Goal: Task Accomplishment & Management: Use online tool/utility

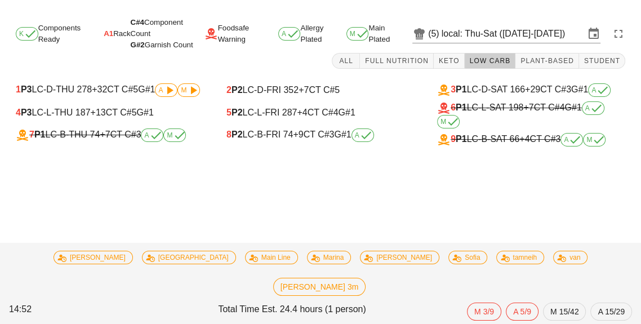
click at [283, 139] on div "8 P2 LC-B-FRI 74 +9 CT C#3 G#1 A" at bounding box center [320, 135] width 188 height 14
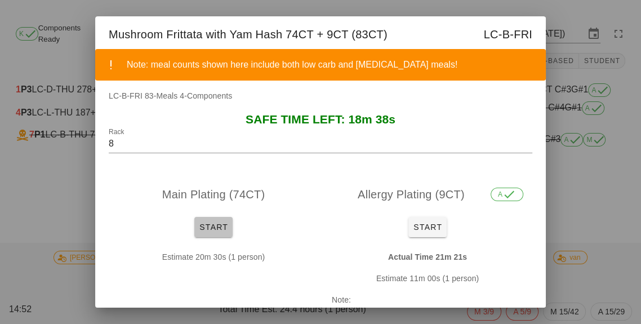
click at [216, 237] on button "Start" at bounding box center [213, 227] width 38 height 20
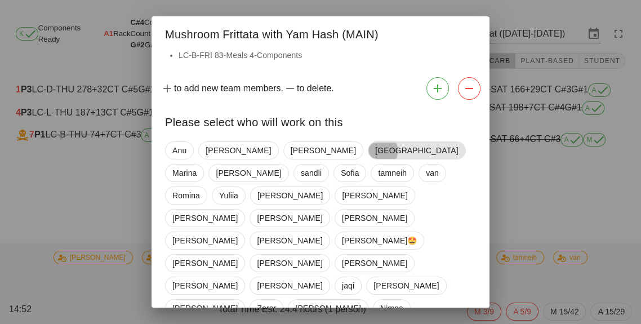
click at [375, 159] on span "[GEOGRAPHIC_DATA]" at bounding box center [416, 150] width 83 height 17
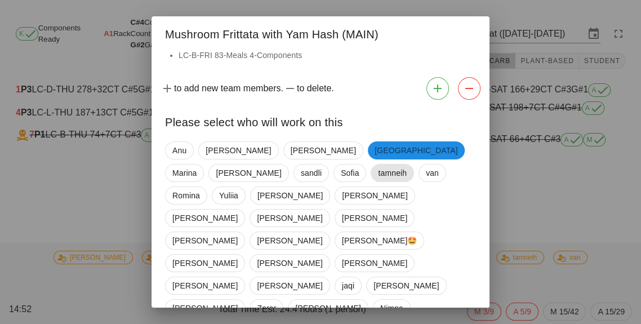
click at [378, 179] on span "tamneih" at bounding box center [392, 172] width 29 height 17
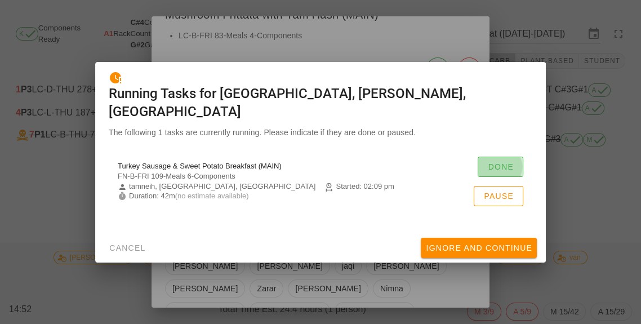
click at [506, 171] on span "Done" at bounding box center [500, 166] width 26 height 9
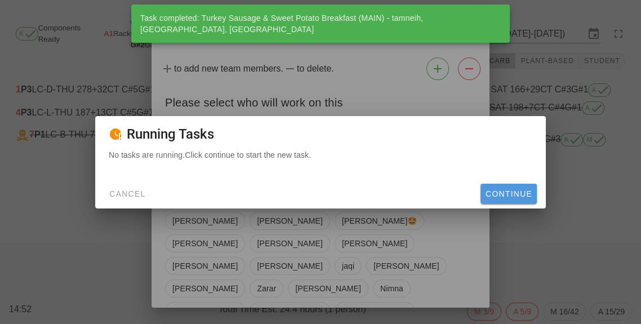
click at [507, 204] on button "Continue" at bounding box center [508, 194] width 56 height 20
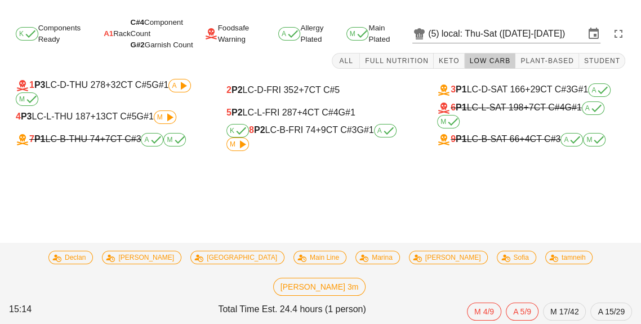
click at [234, 148] on span "M" at bounding box center [238, 144] width 16 height 7
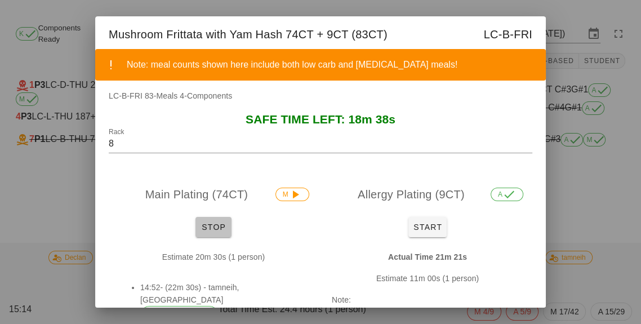
click at [213, 234] on button "Stop" at bounding box center [213, 227] width 36 height 20
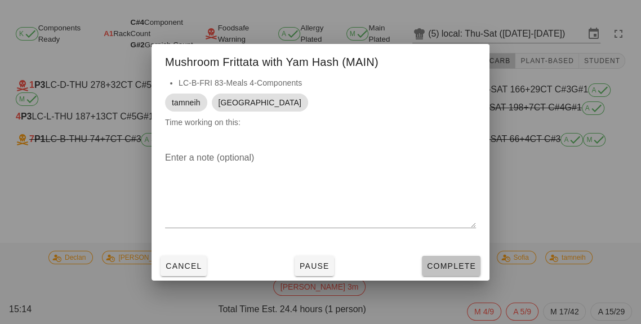
click at [444, 270] on span "Complete" at bounding box center [451, 265] width 50 height 9
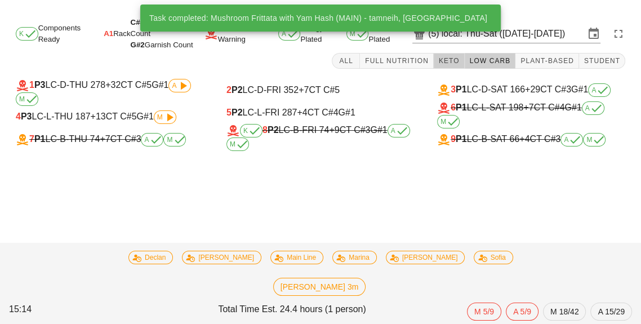
click at [456, 65] on button "Keto" at bounding box center [449, 61] width 31 height 16
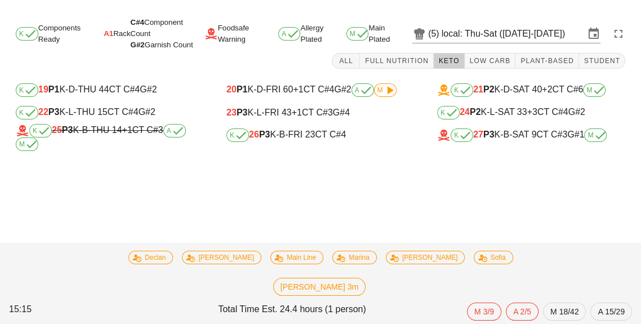
click at [292, 141] on div "K 26 P3 K-B-FRI 23 CT C#4" at bounding box center [320, 135] width 188 height 14
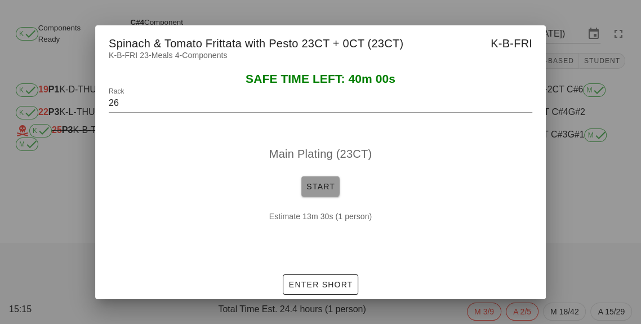
click at [320, 197] on button "Start" at bounding box center [320, 186] width 38 height 20
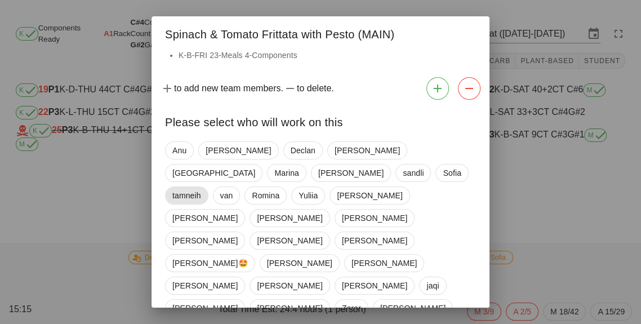
click at [201, 187] on span "tamneih" at bounding box center [186, 195] width 29 height 17
click at [232, 187] on span "van" at bounding box center [225, 195] width 13 height 17
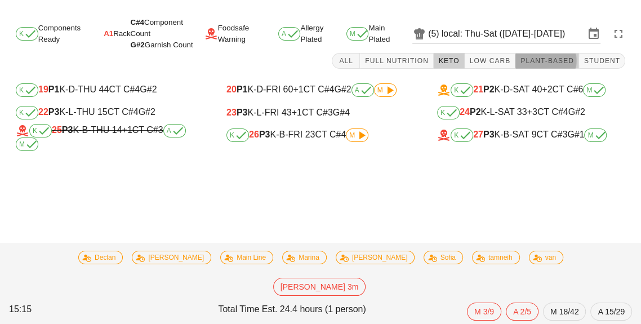
click at [556, 66] on button "Plant-Based" at bounding box center [547, 61] width 64 height 16
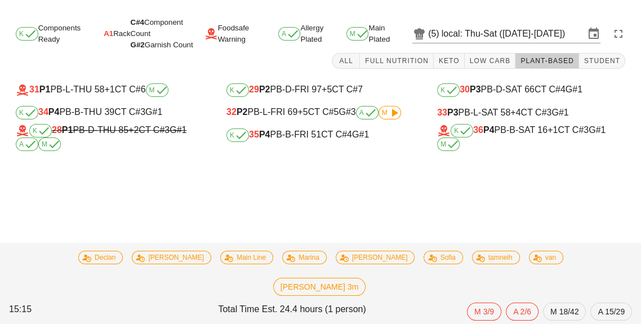
click at [115, 114] on div "K 34 P4 PB-B-THU 39 CT C#3 G#1" at bounding box center [110, 113] width 188 height 14
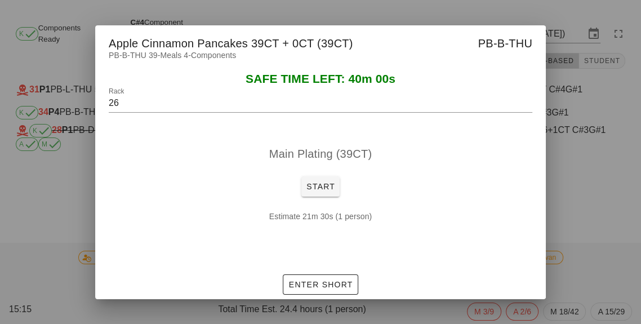
type input "34"
click at [329, 197] on button "Start" at bounding box center [320, 186] width 38 height 20
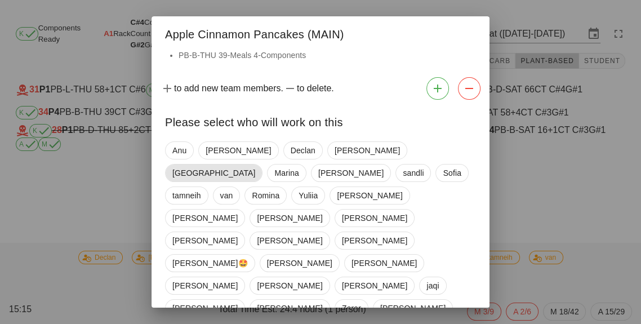
click at [255, 164] on span "[GEOGRAPHIC_DATA]" at bounding box center [213, 172] width 83 height 17
